Goal: Task Accomplishment & Management: Manage account settings

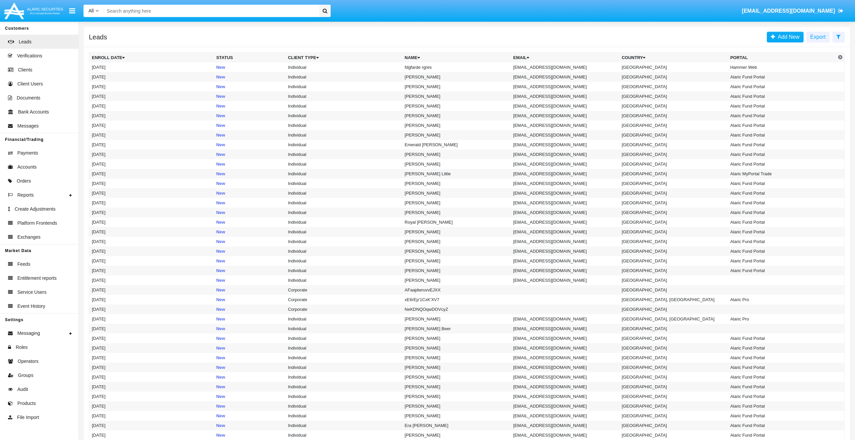
click at [195, 13] on input "Search" at bounding box center [210, 11] width 213 height 12
type input "ф"
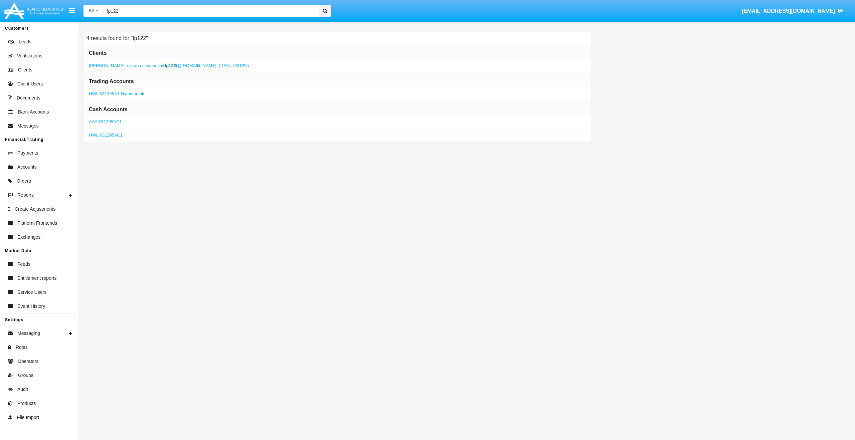
type input "fp122"
click at [148, 65] on span "suzana.stoyanova+ fp122 t@[DOMAIN_NAME]," at bounding box center [172, 65] width 90 height 5
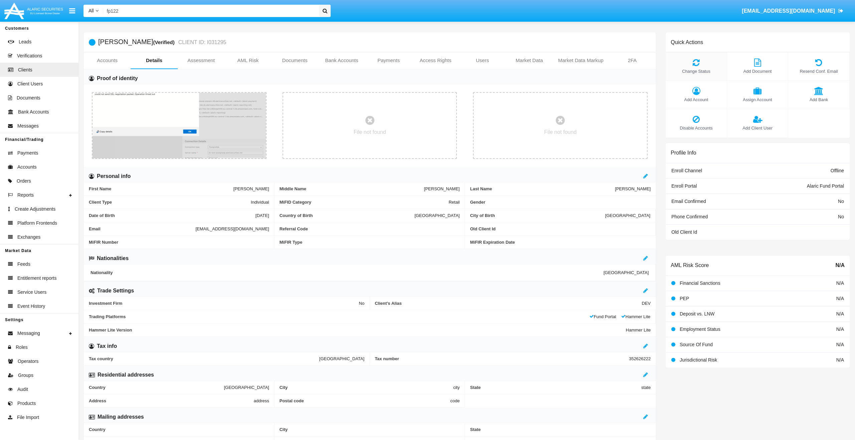
click at [698, 72] on span "Change Status" at bounding box center [696, 71] width 54 height 6
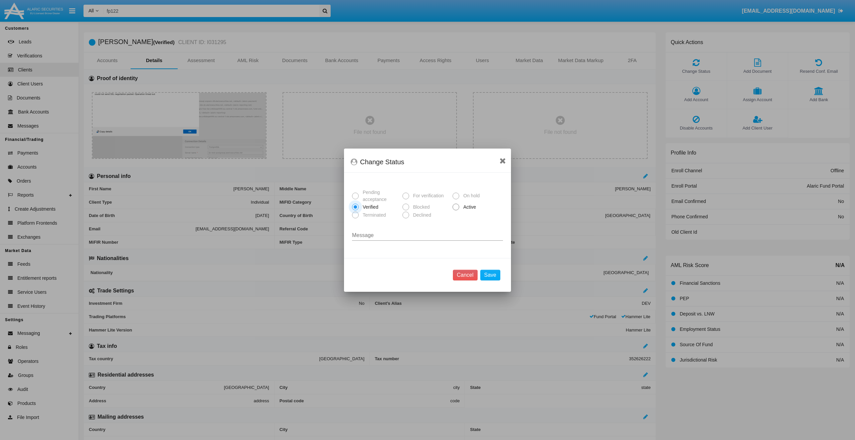
click at [470, 201] on div "Pending acceptance For verification On hold Verified Blocked Active Terminated …" at bounding box center [427, 205] width 151 height 41
click at [469, 204] on span "Active" at bounding box center [468, 207] width 18 height 7
click at [456, 210] on input "Active" at bounding box center [455, 210] width 0 height 0
radio input "true"
click at [491, 271] on button "Save" at bounding box center [490, 275] width 20 height 11
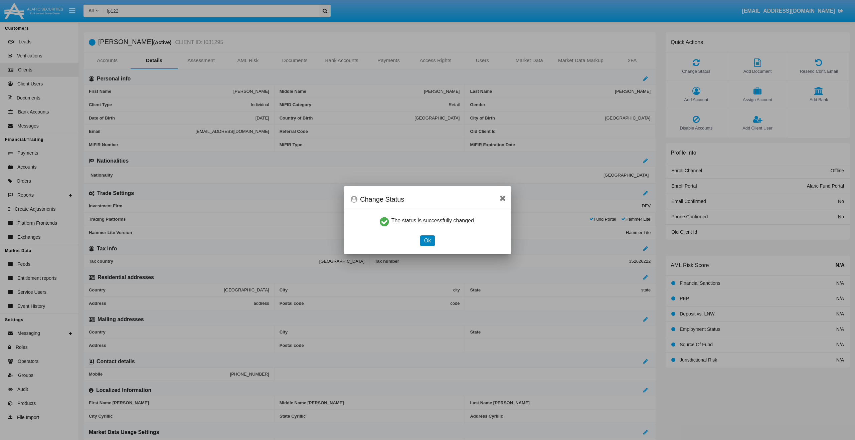
click at [426, 240] on button "Ok" at bounding box center [427, 240] width 15 height 11
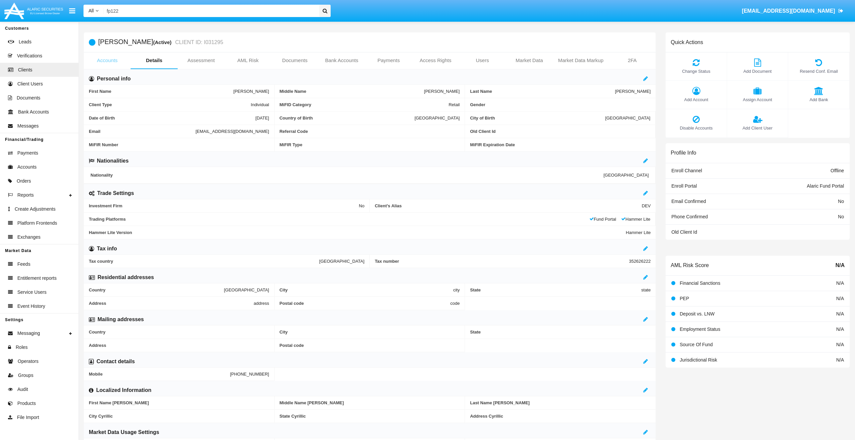
click at [110, 61] on link "Accounts" at bounding box center [107, 60] width 47 height 16
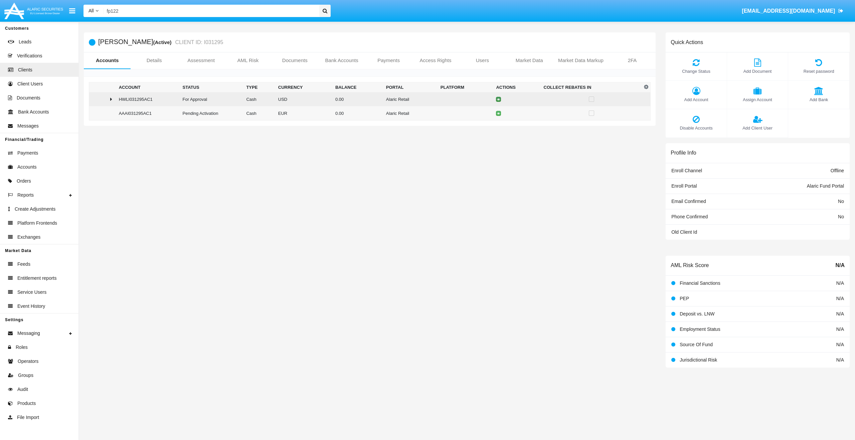
click at [498, 100] on icon at bounding box center [498, 99] width 3 height 3
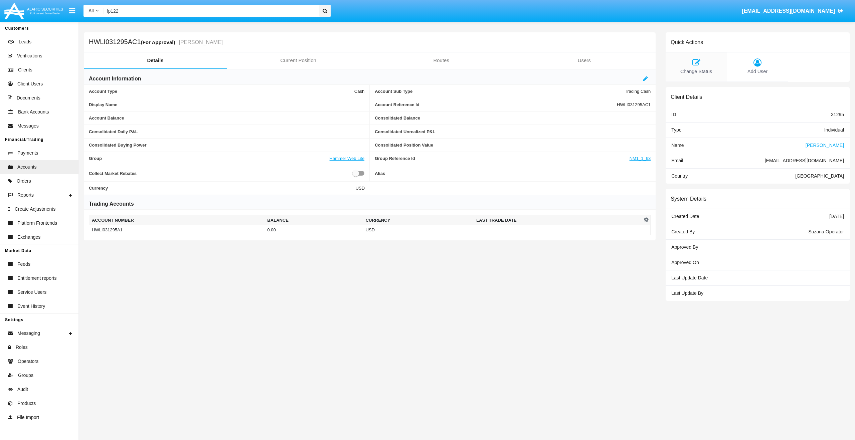
click at [697, 69] on span "Change Status" at bounding box center [696, 71] width 54 height 7
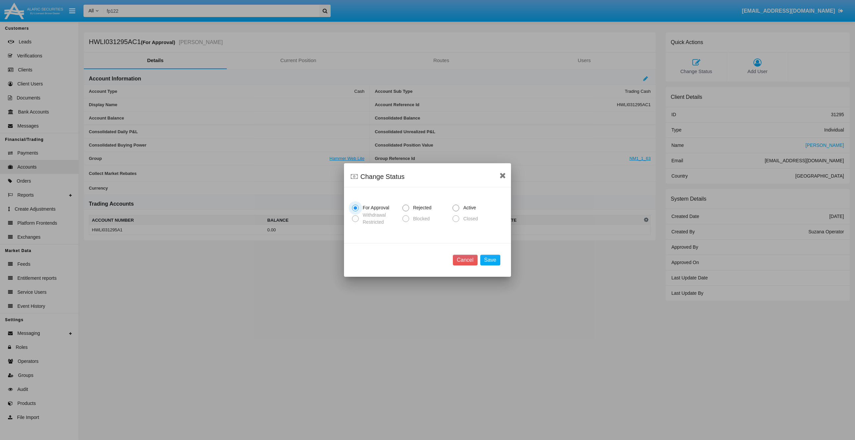
click at [463, 207] on span "Active" at bounding box center [468, 207] width 18 height 7
click at [456, 211] on input "Active" at bounding box center [455, 211] width 0 height 0
radio input "true"
click at [494, 262] on button "Save" at bounding box center [490, 260] width 20 height 11
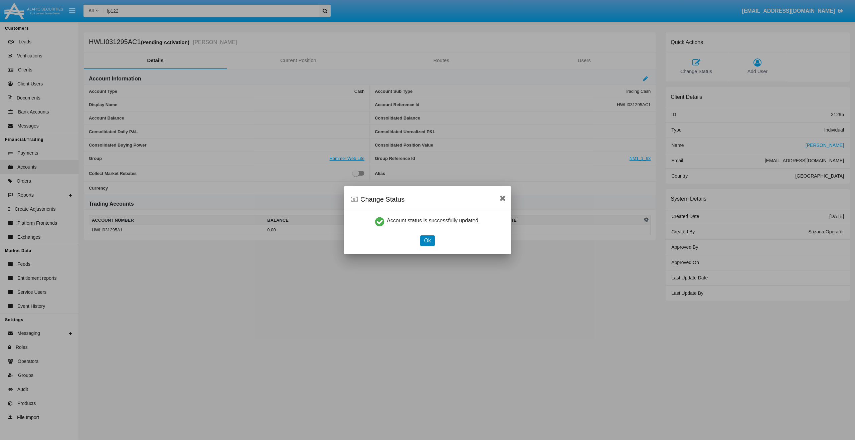
click at [431, 241] on button "Ok" at bounding box center [427, 240] width 15 height 11
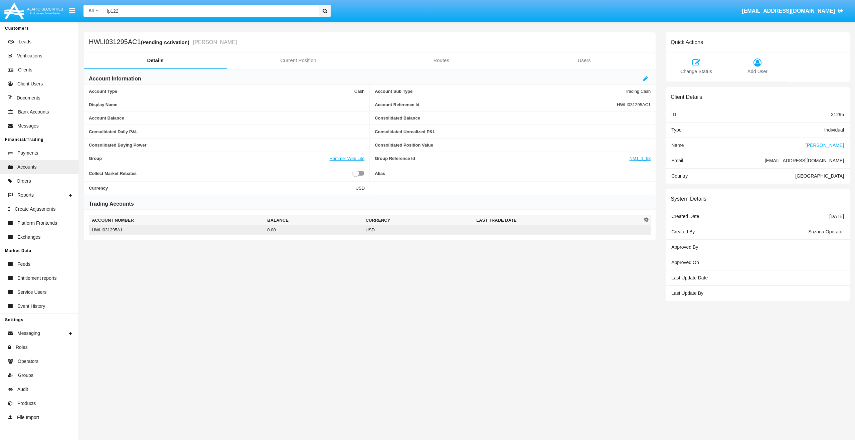
click at [342, 232] on td "0.00" at bounding box center [313, 230] width 98 height 10
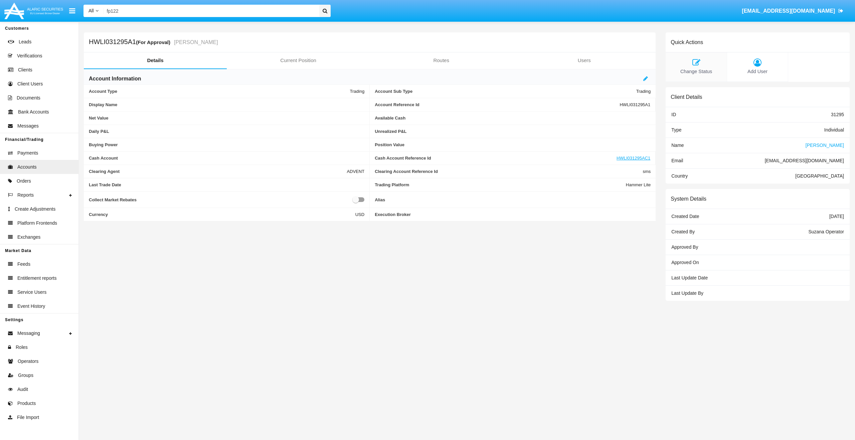
click at [696, 65] on icon at bounding box center [696, 62] width 54 height 8
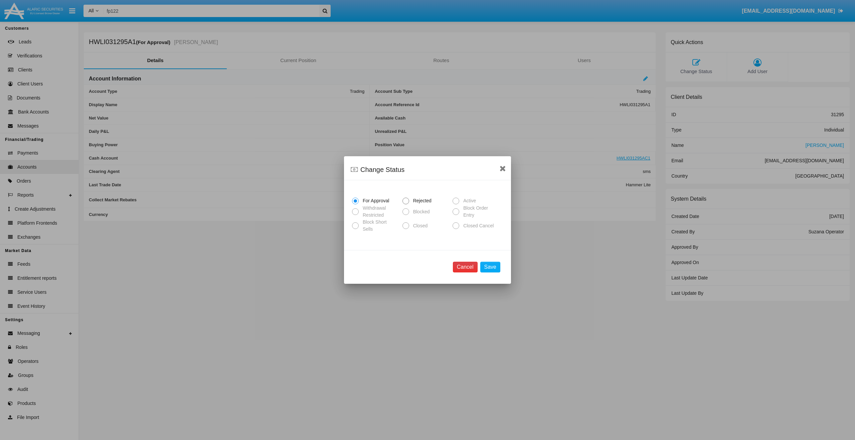
click at [464, 266] on button "Cancel" at bounding box center [465, 267] width 25 height 11
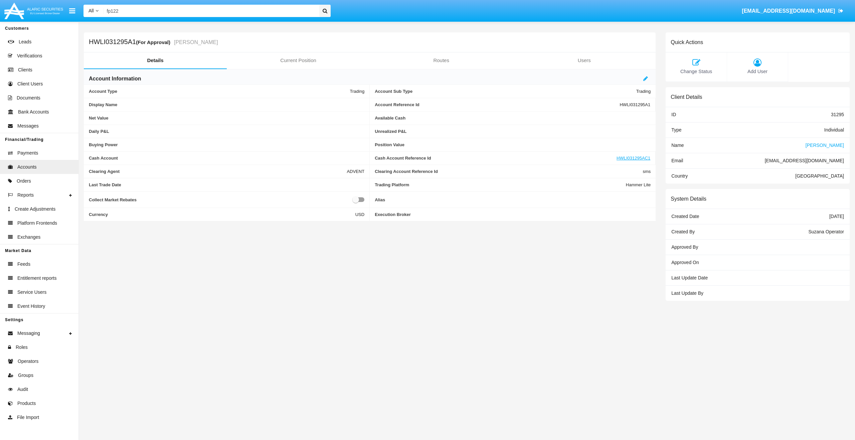
click at [830, 147] on span "[PERSON_NAME]" at bounding box center [824, 145] width 38 height 5
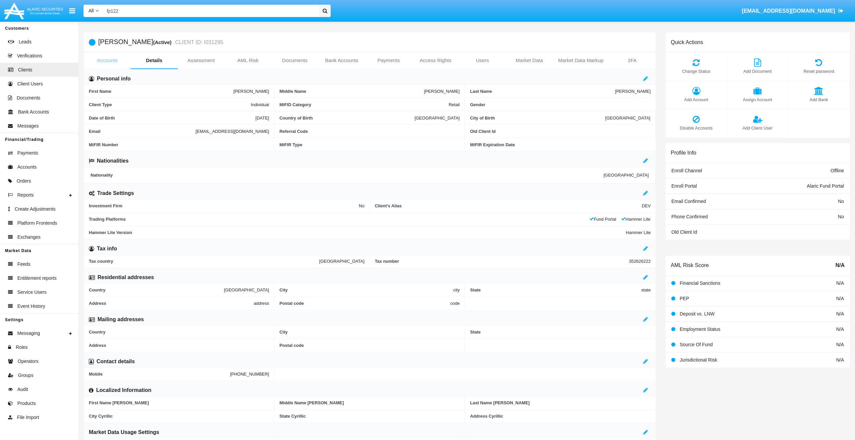
click at [113, 60] on link "Accounts" at bounding box center [107, 60] width 47 height 16
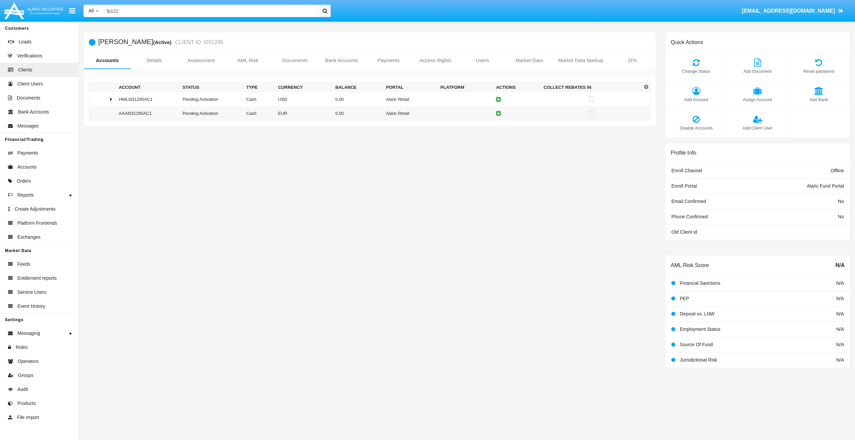
click at [549, 189] on div "[PERSON_NAME] (Active) CLIENT ID: I031295 Accounts Details Assessment AML Risk …" at bounding box center [370, 199] width 582 height 335
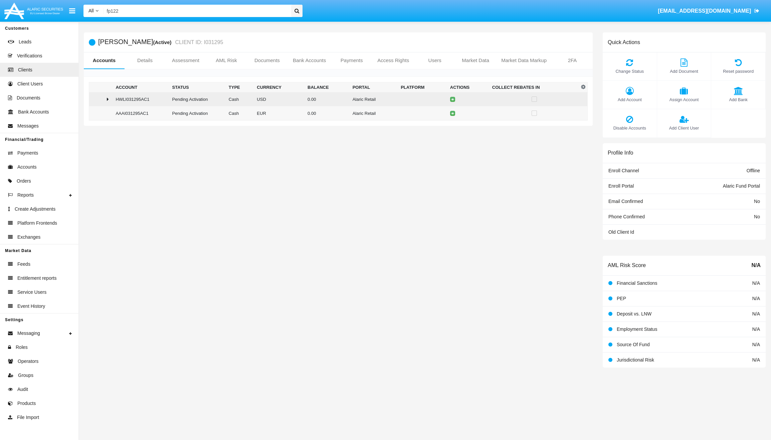
click at [103, 97] on div at bounding box center [101, 99] width 18 height 5
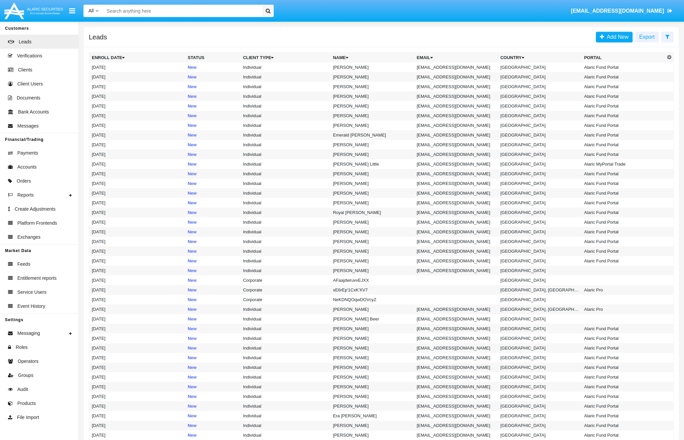
click at [186, 8] on input "Search" at bounding box center [182, 11] width 157 height 12
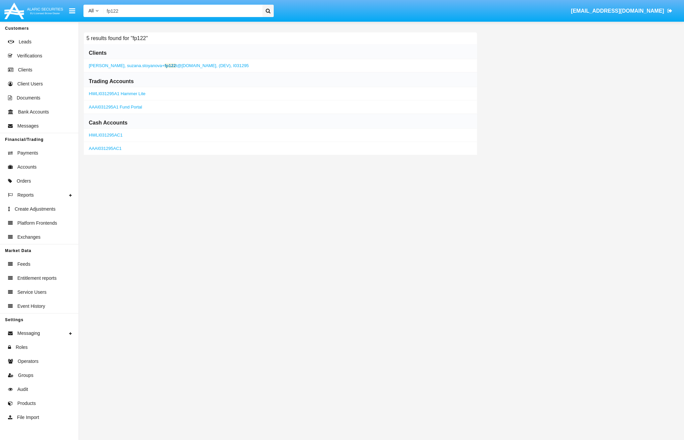
type input "fp122"
click at [173, 68] on div "Aaron Johnson , suzana.stoyanova+ fp122 t@alaricsecurities.com, (DEV), I031295" at bounding box center [280, 65] width 393 height 13
click at [179, 64] on span "suzana.stoyanova+ fp122 t@[DOMAIN_NAME]," at bounding box center [172, 65] width 90 height 5
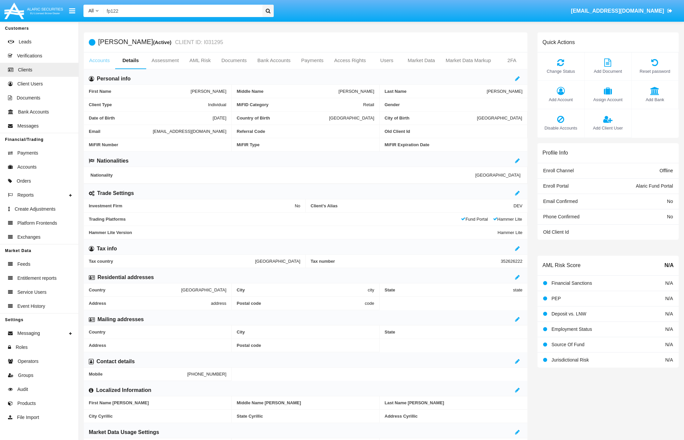
click at [108, 60] on link "Accounts" at bounding box center [99, 60] width 31 height 16
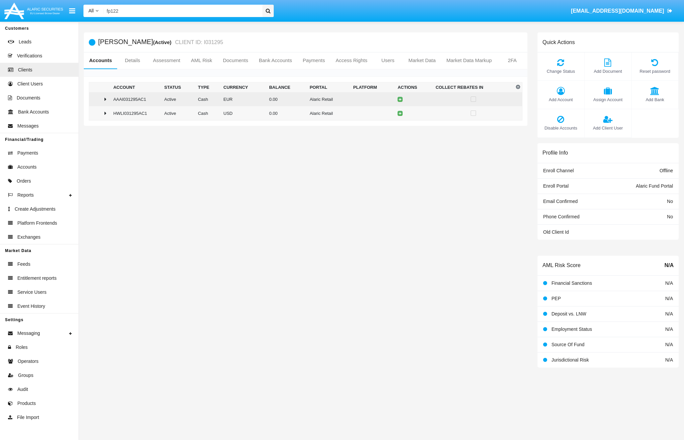
click at [103, 105] on td at bounding box center [100, 99] width 22 height 14
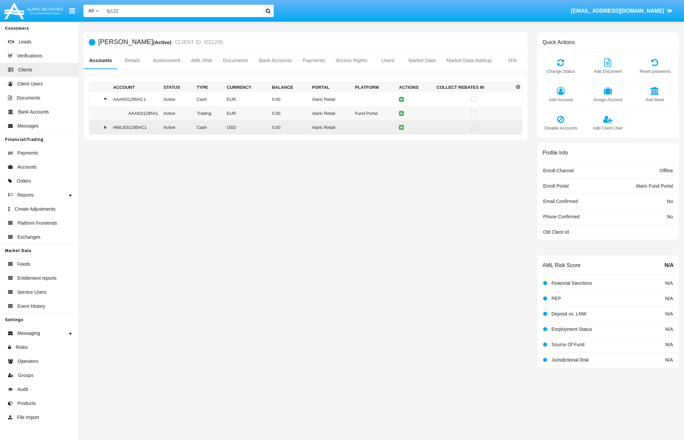
click at [101, 131] on td at bounding box center [99, 127] width 21 height 14
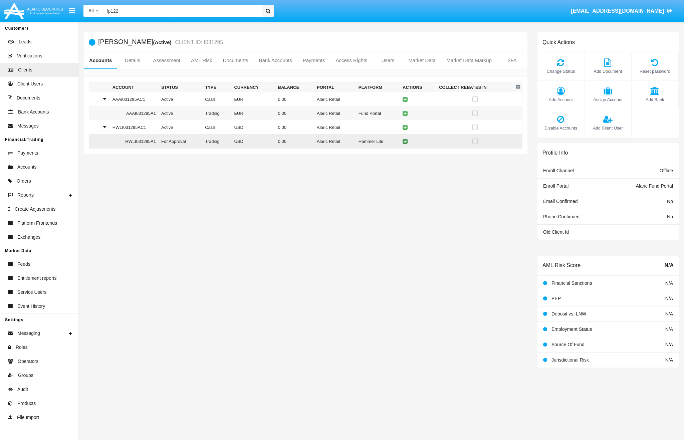
click at [408, 142] on button at bounding box center [405, 141] width 5 height 5
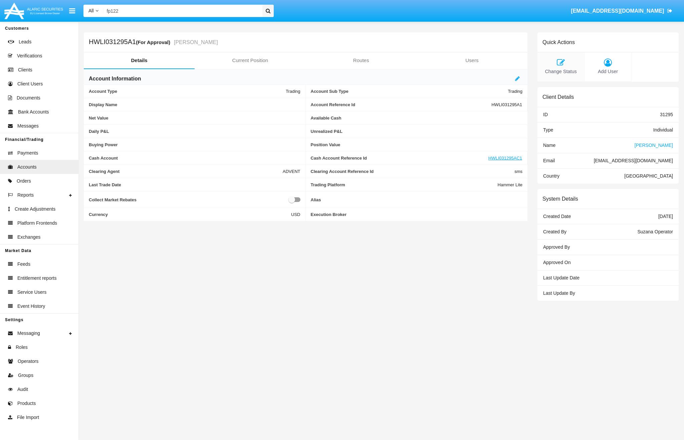
click at [557, 65] on icon at bounding box center [561, 62] width 40 height 8
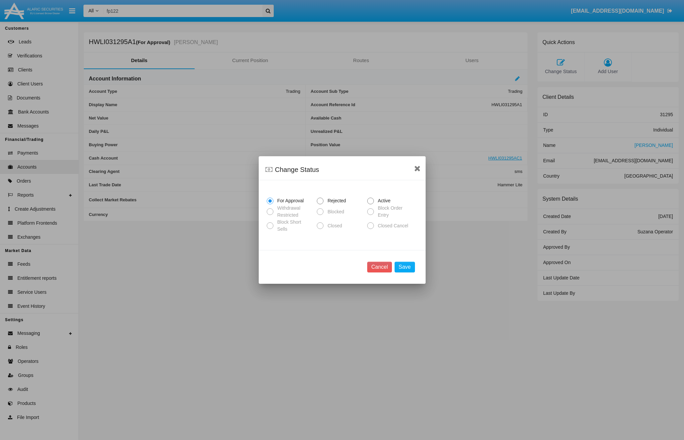
click at [384, 201] on span "Active" at bounding box center [383, 200] width 18 height 7
click at [371, 204] on input "Active" at bounding box center [370, 204] width 0 height 0
radio input "true"
click at [411, 269] on button "Save" at bounding box center [405, 267] width 20 height 11
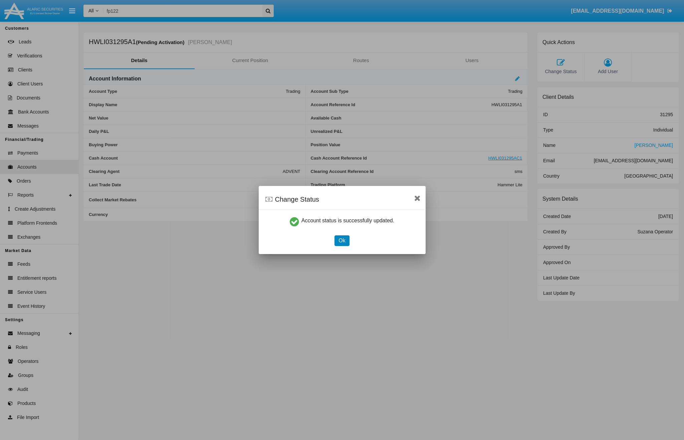
click at [342, 241] on button "Ok" at bounding box center [342, 240] width 15 height 11
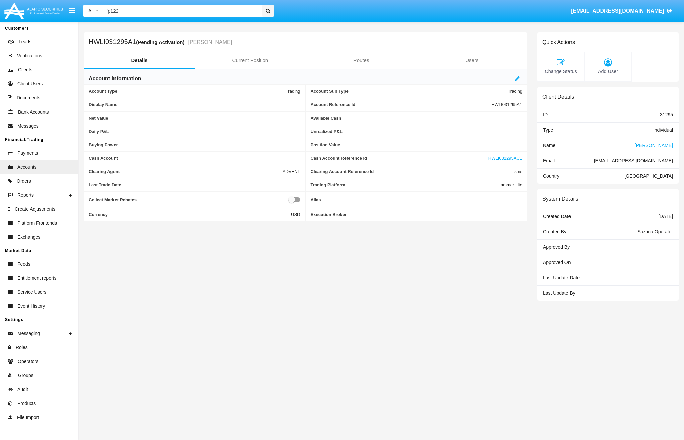
click at [644, 147] on span "[PERSON_NAME]" at bounding box center [654, 145] width 38 height 5
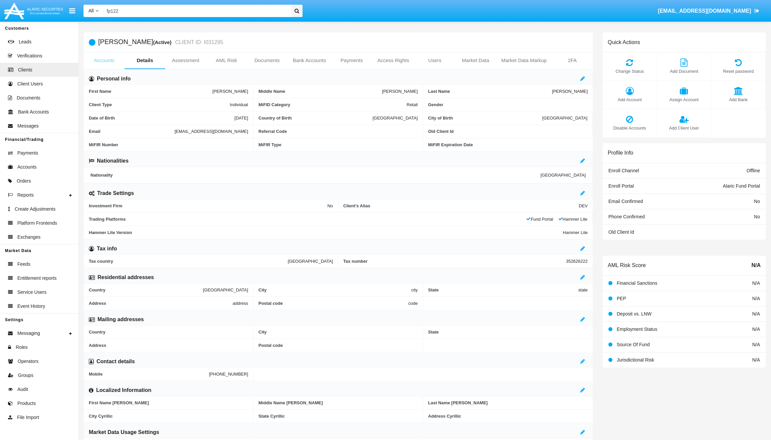
click at [107, 64] on link "Accounts" at bounding box center [104, 60] width 41 height 16
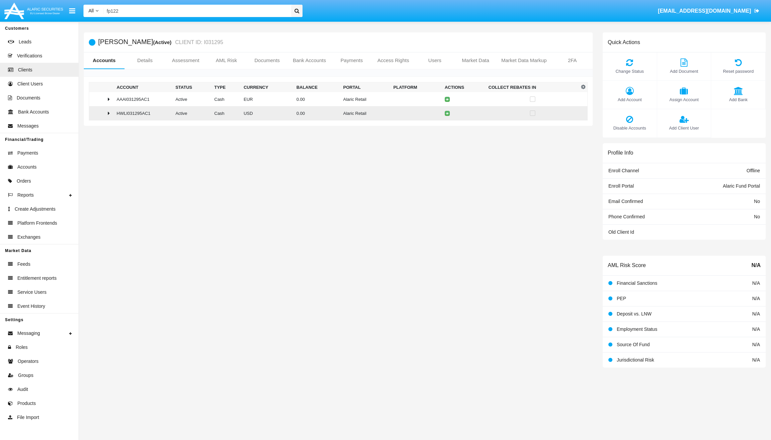
click at [111, 116] on td at bounding box center [101, 113] width 25 height 14
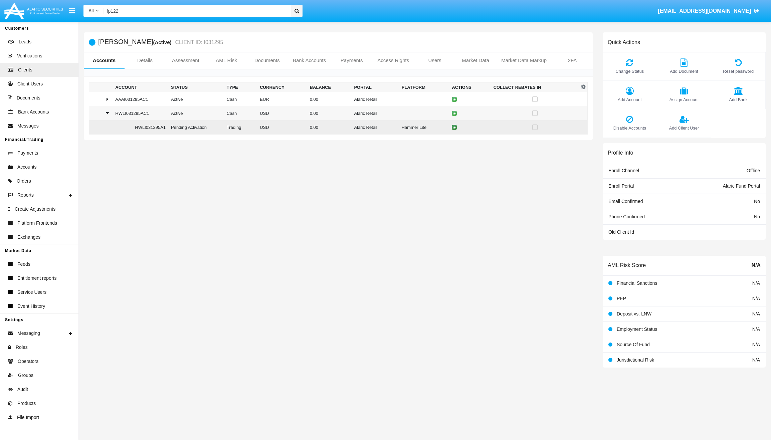
click at [454, 128] on icon at bounding box center [454, 127] width 3 height 3
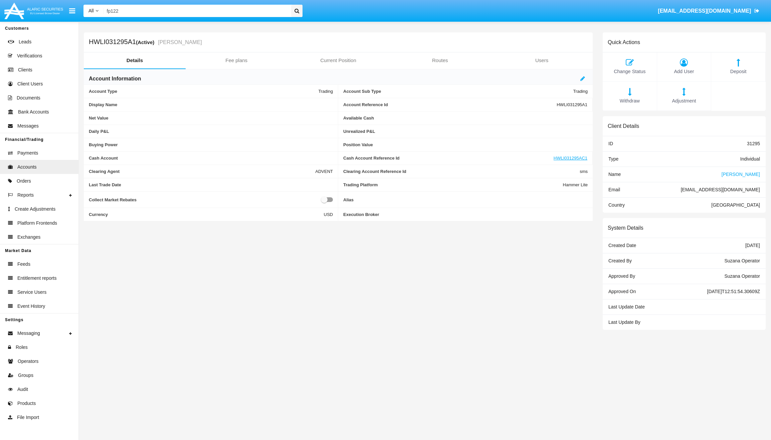
click at [684, 176] on span "[PERSON_NAME]" at bounding box center [741, 174] width 38 height 5
